Goal: Find specific page/section: Find specific page/section

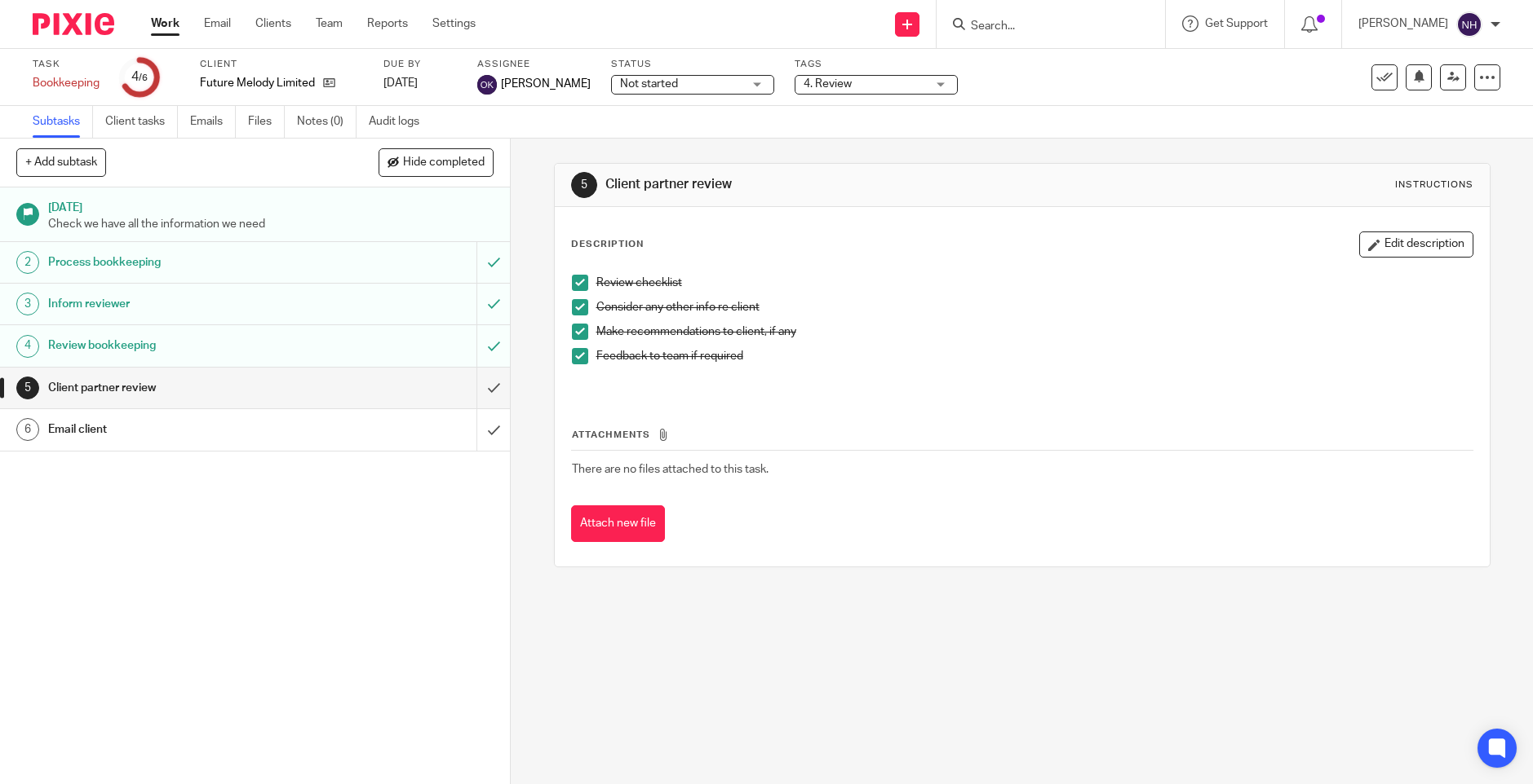
click at [1084, 23] on input "Search" at bounding box center [1042, 27] width 147 height 15
type input "brown"
click at [1050, 62] on link at bounding box center [1067, 63] width 203 height 25
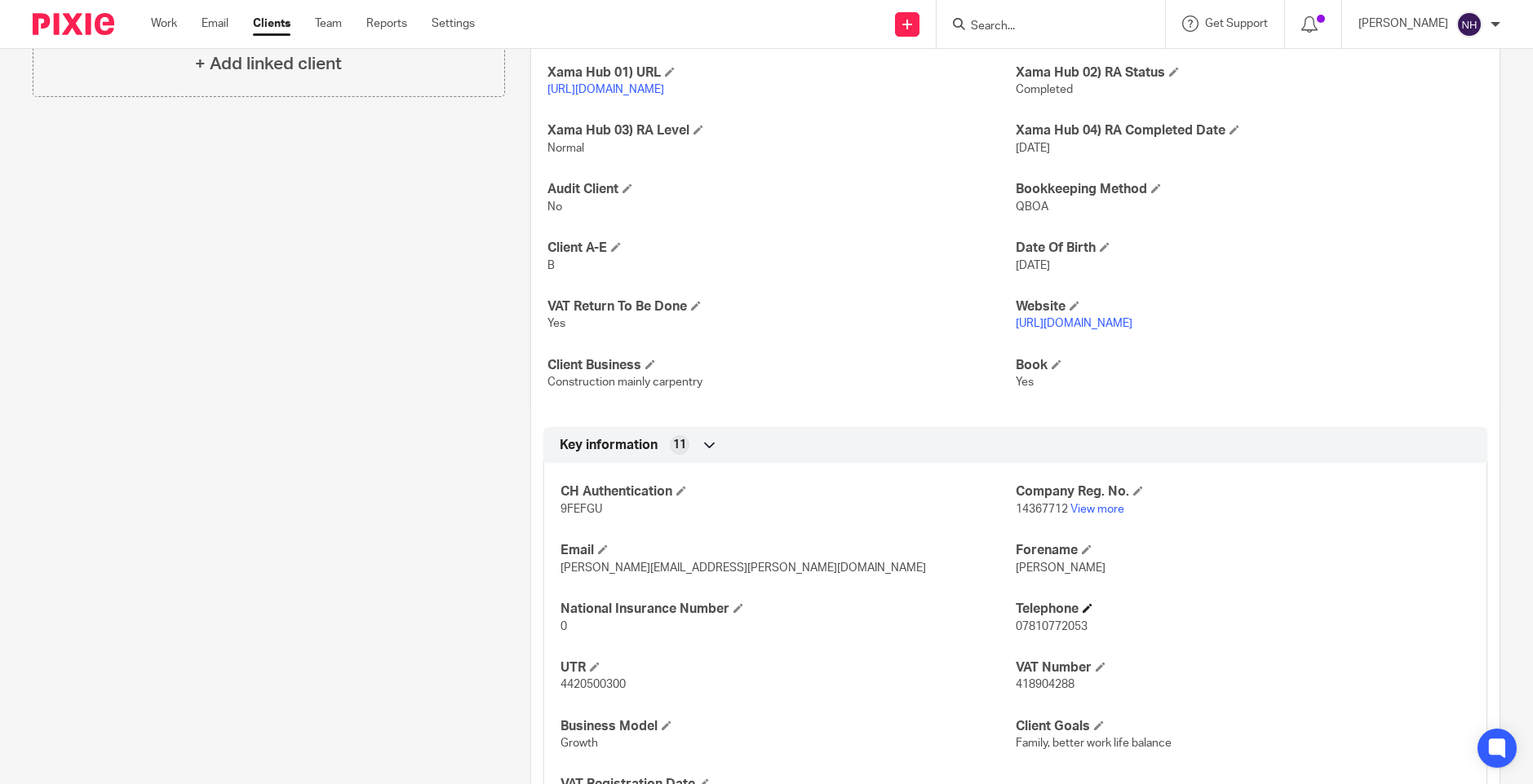
scroll to position [489, 0]
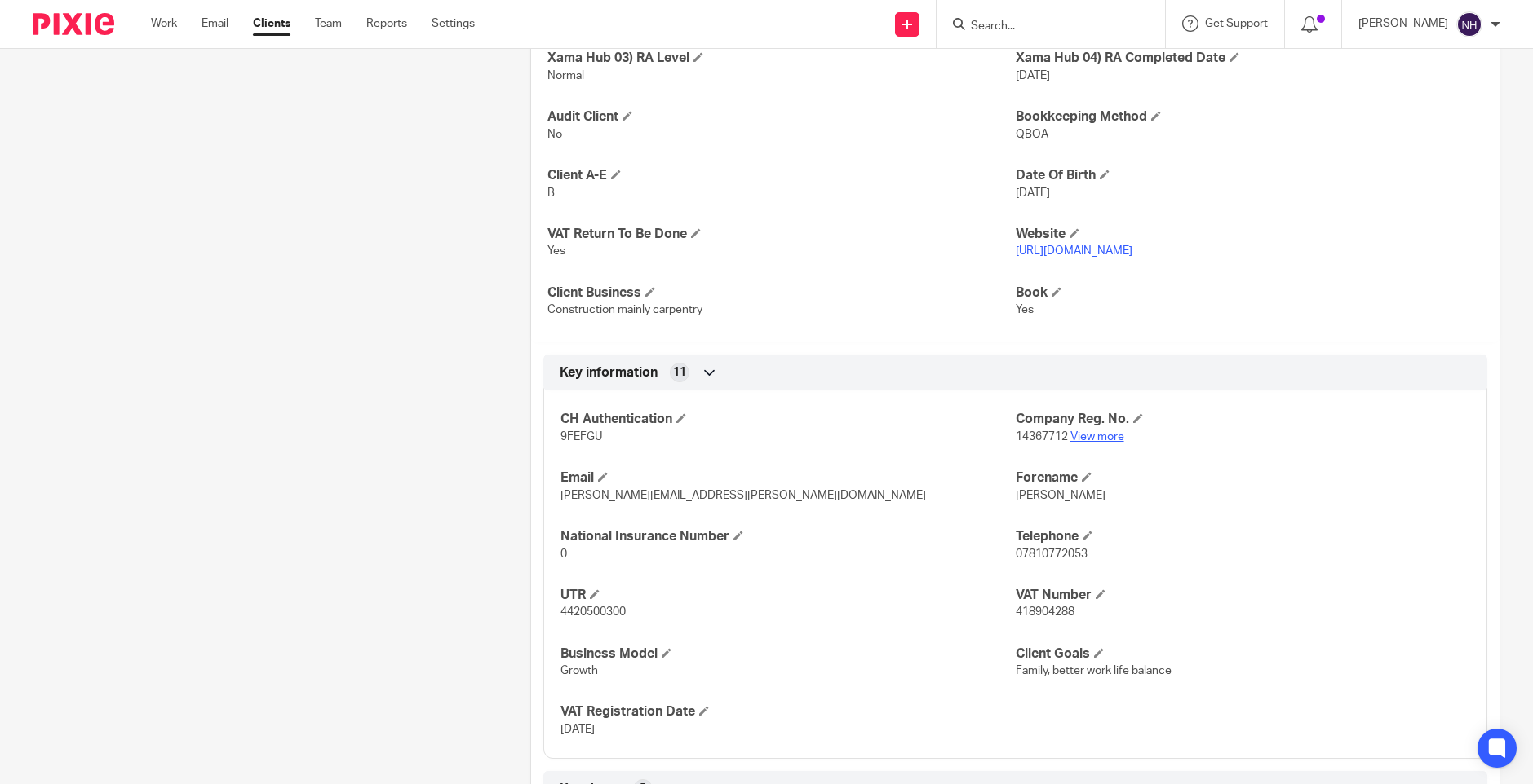
click at [1098, 443] on link "View more" at bounding box center [1097, 437] width 54 height 11
